Goal: Navigation & Orientation: Find specific page/section

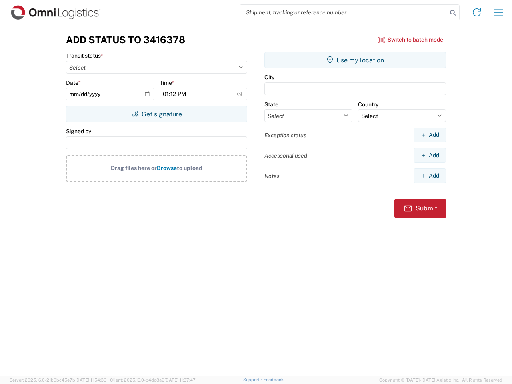
click at [344, 12] on input "search" at bounding box center [343, 12] width 207 height 15
click at [453, 13] on icon at bounding box center [452, 12] width 11 height 11
click at [477, 12] on icon at bounding box center [476, 12] width 13 height 13
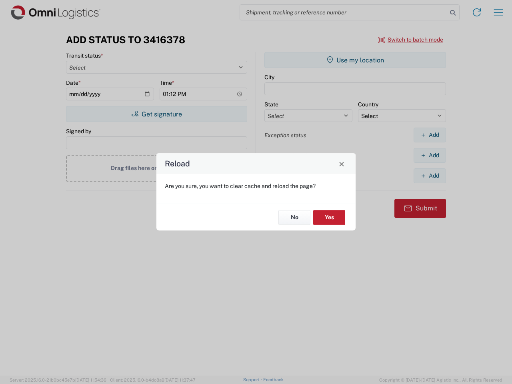
click at [498, 12] on div "Reload Are you sure, you want to clear cache and reload the page? No Yes" at bounding box center [256, 192] width 512 height 384
click at [411, 40] on div "Reload Are you sure, you want to clear cache and reload the page? No Yes" at bounding box center [256, 192] width 512 height 384
click at [156, 114] on div "Reload Are you sure, you want to clear cache and reload the page? No Yes" at bounding box center [256, 192] width 512 height 384
click at [355, 60] on div "Reload Are you sure, you want to clear cache and reload the page? No Yes" at bounding box center [256, 192] width 512 height 384
click at [430, 135] on div "Reload Are you sure, you want to clear cache and reload the page? No Yes" at bounding box center [256, 192] width 512 height 384
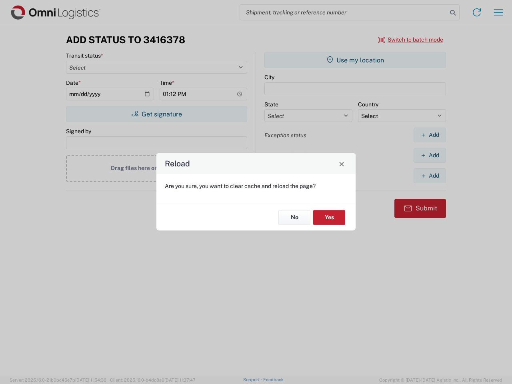
click at [430, 155] on div "Reload Are you sure, you want to clear cache and reload the page? No Yes" at bounding box center [256, 192] width 512 height 384
click at [430, 176] on div "Reload Are you sure, you want to clear cache and reload the page? No Yes" at bounding box center [256, 192] width 512 height 384
